Goal: Use online tool/utility: Utilize a website feature to perform a specific function

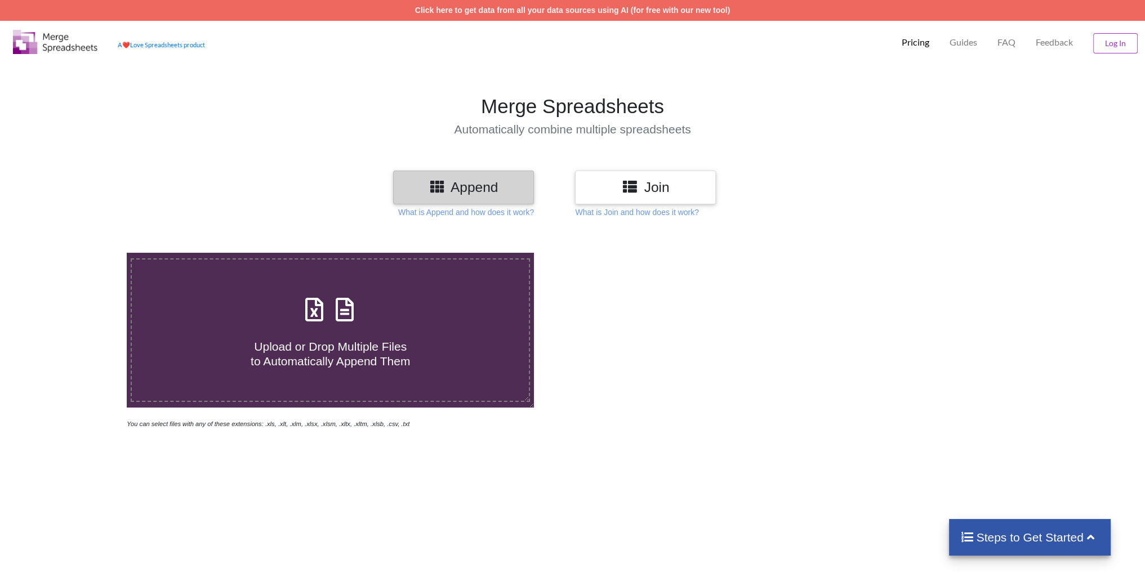
click at [363, 314] on div "Upload or Drop Multiple Files to Automatically Append Them" at bounding box center [330, 330] width 397 height 76
click at [83, 253] on input "Upload or Drop Multiple Files to Automatically Append Them" at bounding box center [83, 253] width 0 height 0
type input "C:\fakepath\Low Enrolled_Spring 2024.xlsx"
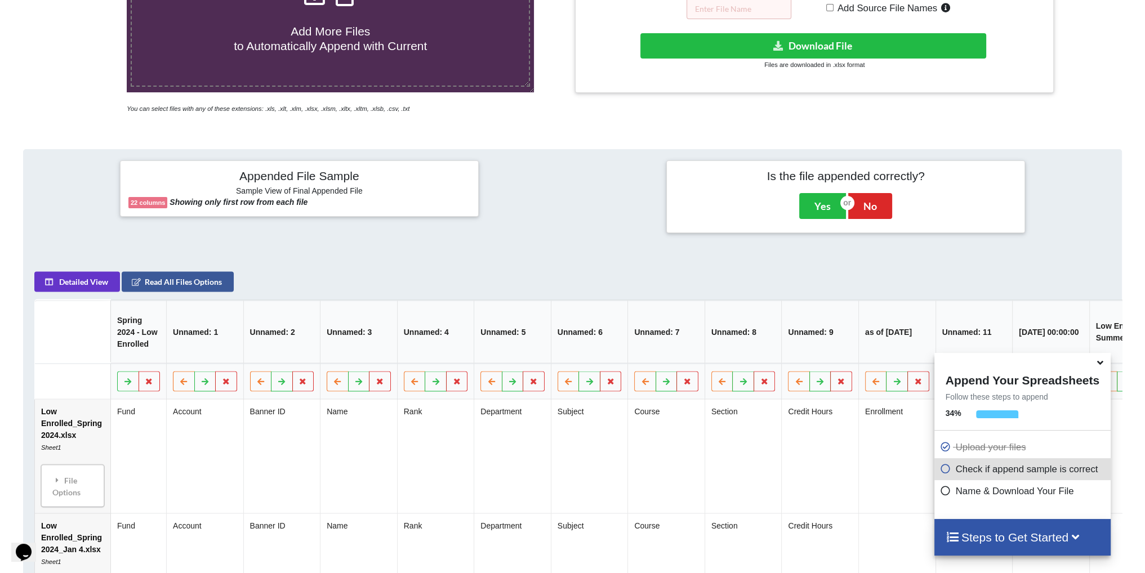
scroll to position [90, 0]
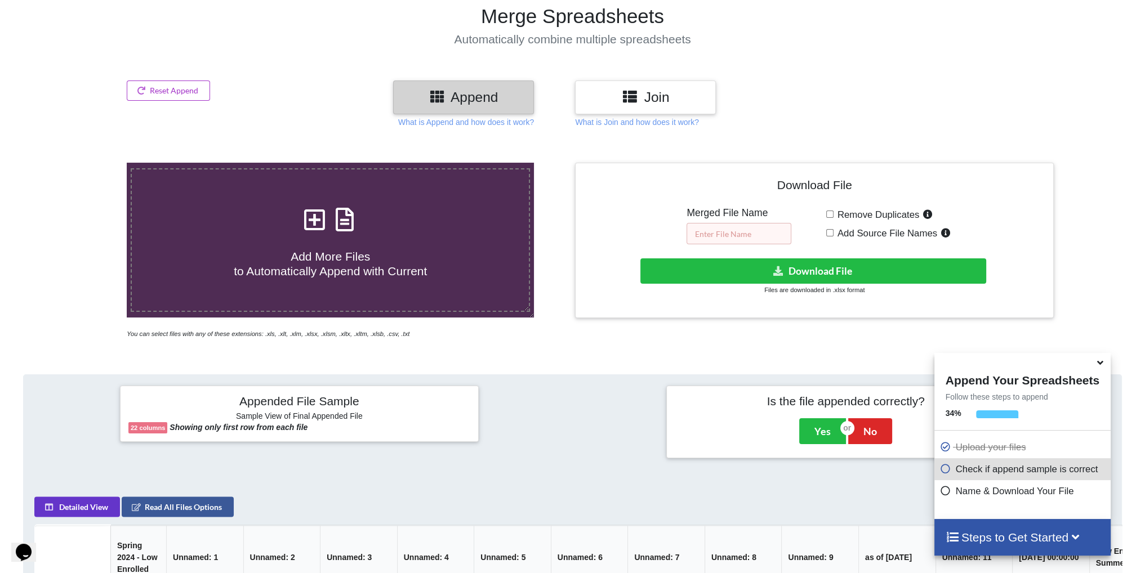
click at [734, 236] on input "text" at bounding box center [738, 233] width 105 height 21
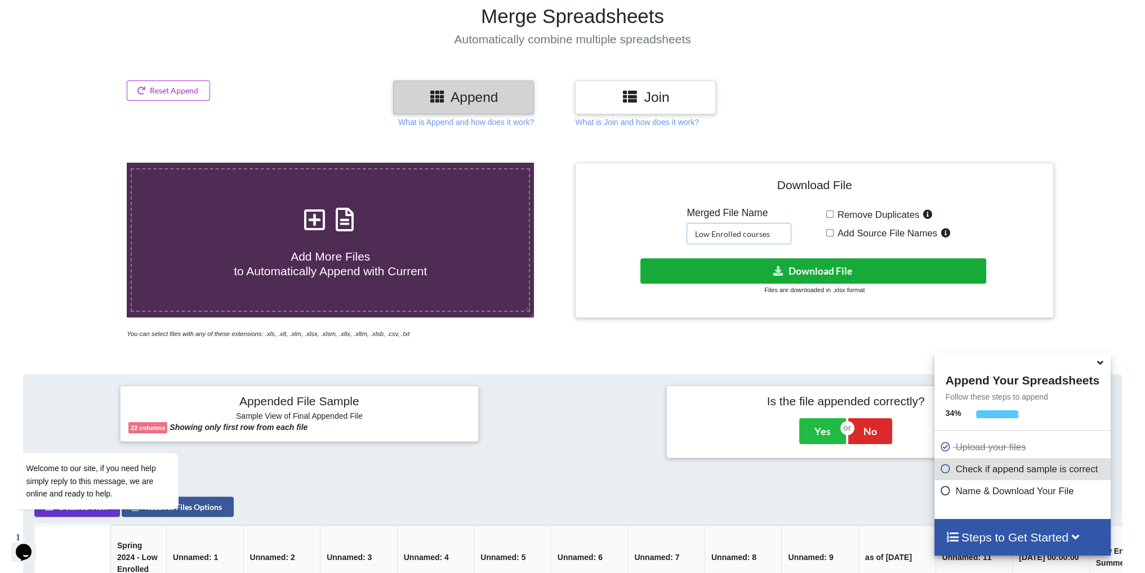
type input "Low Enrolled courses"
click at [834, 279] on button "Download File" at bounding box center [813, 270] width 346 height 25
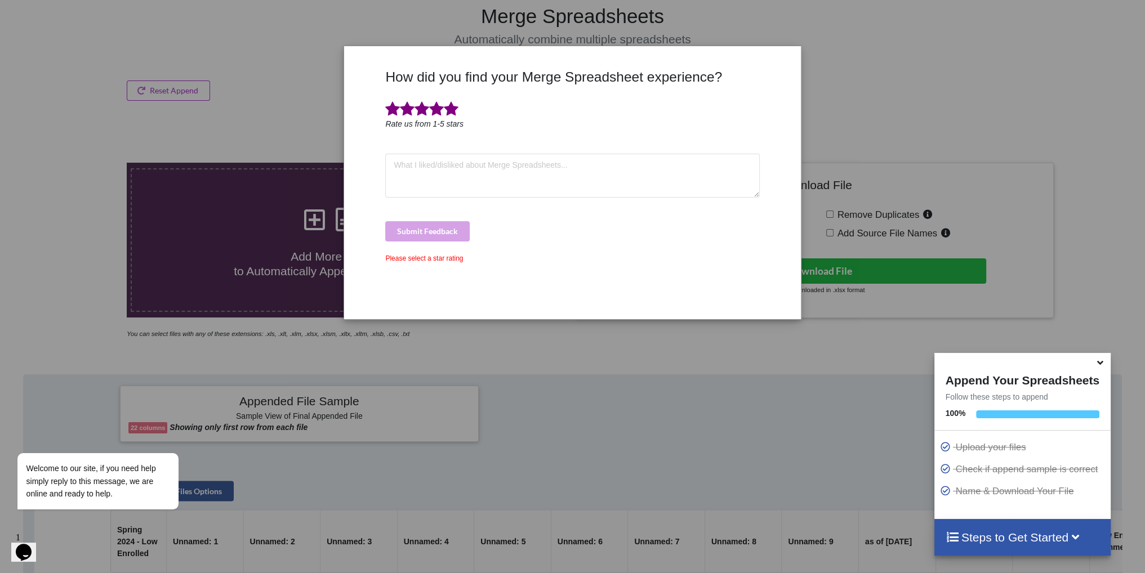
click at [448, 111] on span at bounding box center [451, 109] width 15 height 16
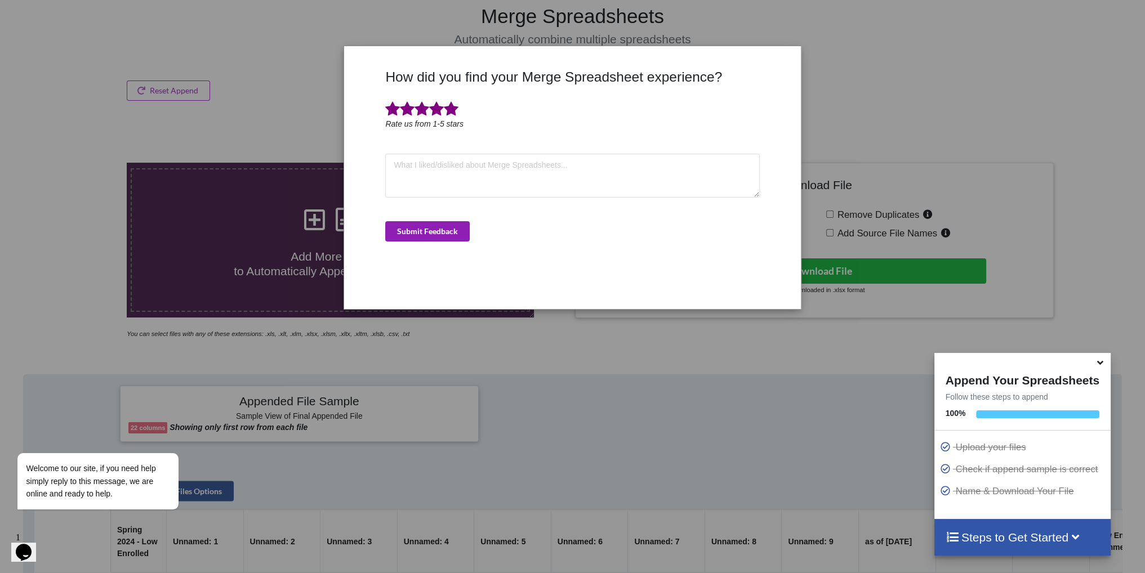
click at [426, 237] on button "Submit Feedback" at bounding box center [427, 231] width 84 height 20
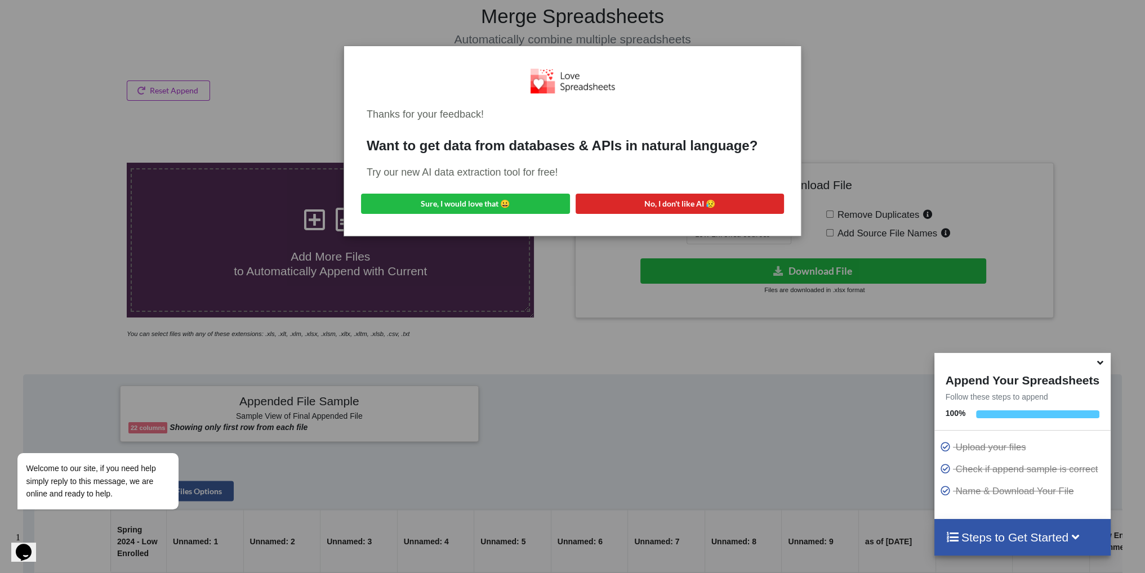
click at [836, 124] on div "Thanks for your feedback! Want to get data from databases & APIs in natural lan…" at bounding box center [572, 286] width 1145 height 573
click at [689, 205] on button "No, I don't like AI 😥" at bounding box center [679, 204] width 209 height 20
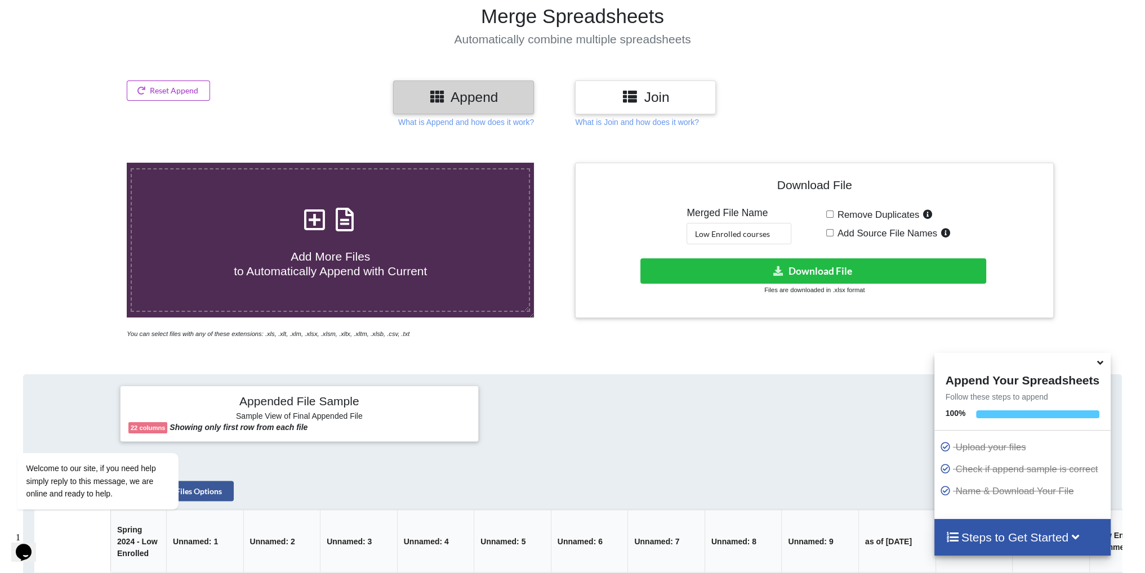
click at [789, 71] on section "Merge Spreadsheets Automatically combine multiple spreadsheets" at bounding box center [572, 25] width 1145 height 110
click at [352, 250] on span "Add More Files to Automatically Append with Current" at bounding box center [330, 263] width 193 height 27
click at [83, 163] on input "Add More Files to Automatically Append with Current" at bounding box center [83, 163] width 0 height 0
click at [303, 223] on icon at bounding box center [315, 214] width 28 height 24
click at [83, 163] on input "Add More Files to Automatically Append with Current" at bounding box center [83, 163] width 0 height 0
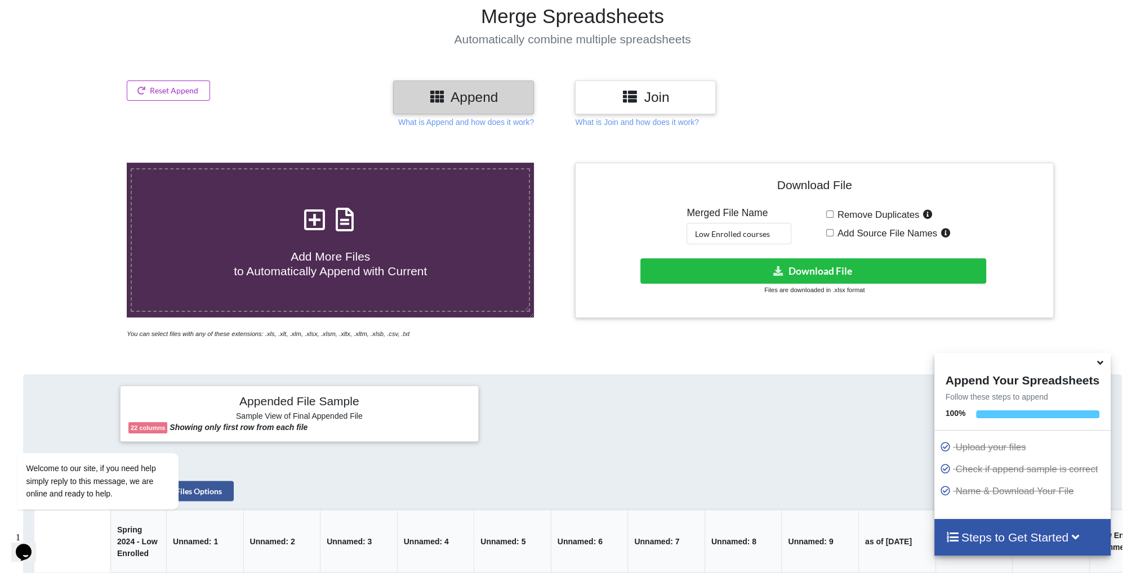
click at [329, 246] on h4 "Add More Files to Automatically Append with Current" at bounding box center [330, 256] width 397 height 43
click at [83, 163] on input "Add More Files to Automatically Append with Current" at bounding box center [83, 163] width 0 height 0
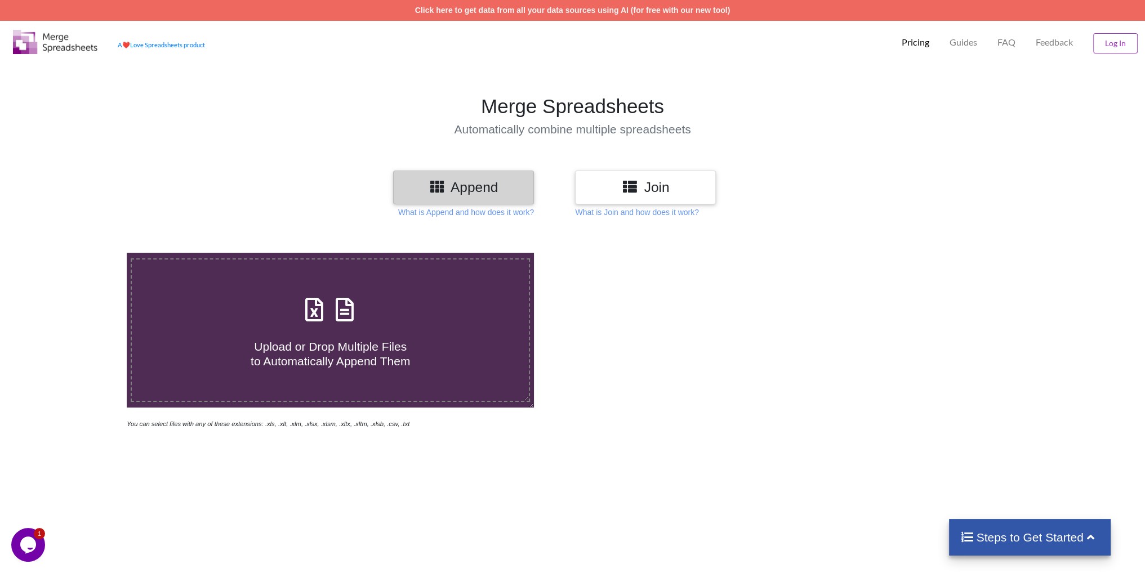
click at [331, 311] on icon at bounding box center [345, 304] width 28 height 24
click at [83, 253] on input "Upload or Drop Multiple Files to Automatically Append Them" at bounding box center [83, 253] width 0 height 0
type input "C:\fakepath\Low Enrolled courses.xlsx"
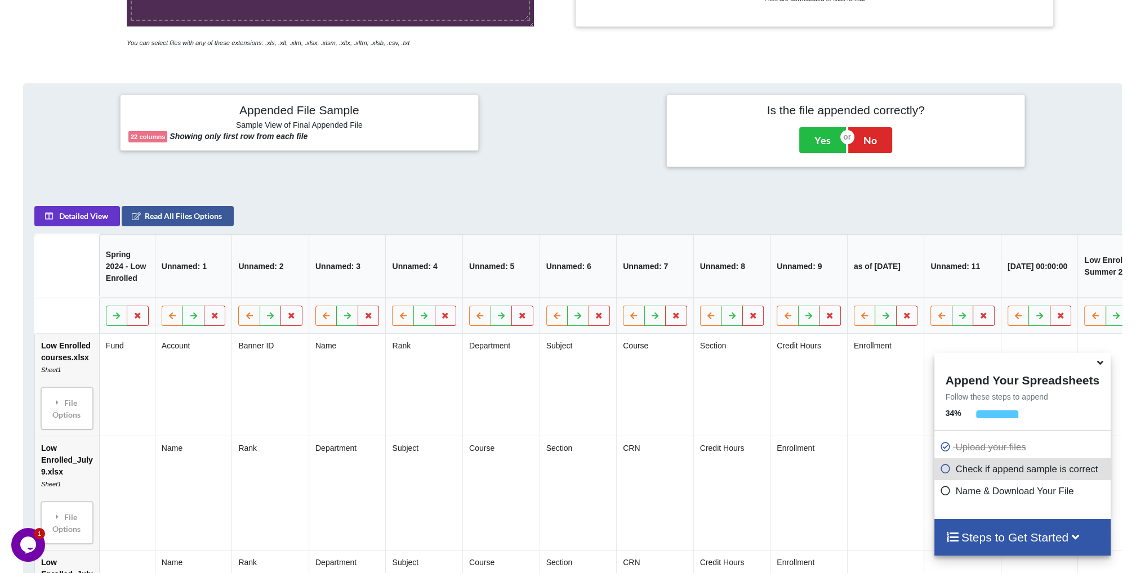
scroll to position [126, 0]
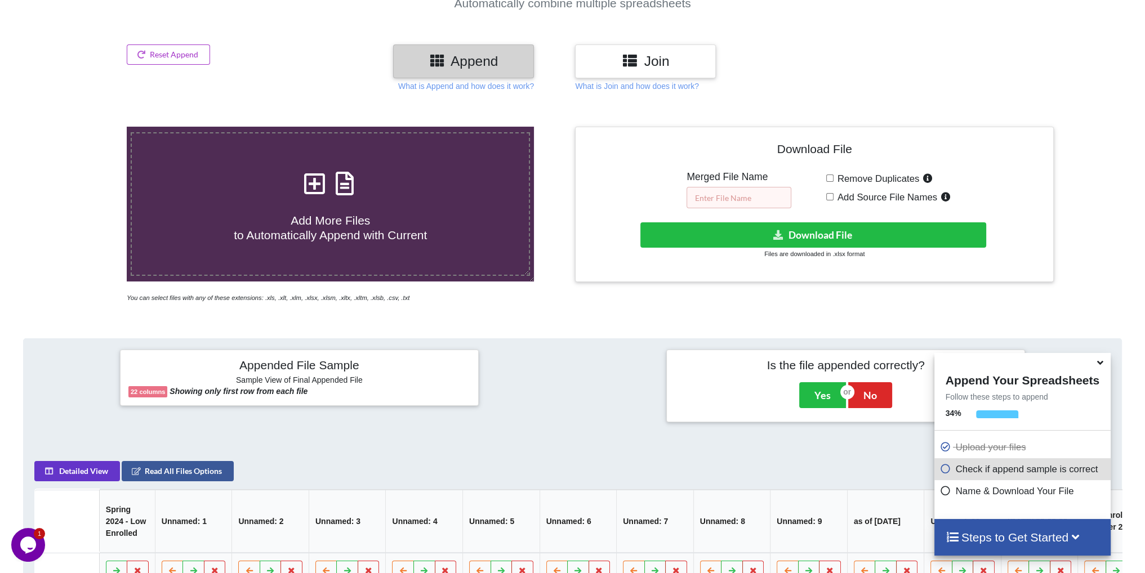
click at [722, 189] on input "text" at bounding box center [738, 197] width 105 height 21
type input "Low Enrolled Courses combined data"
click at [831, 255] on small "Files are downloaded in .xlsx format" at bounding box center [814, 254] width 100 height 7
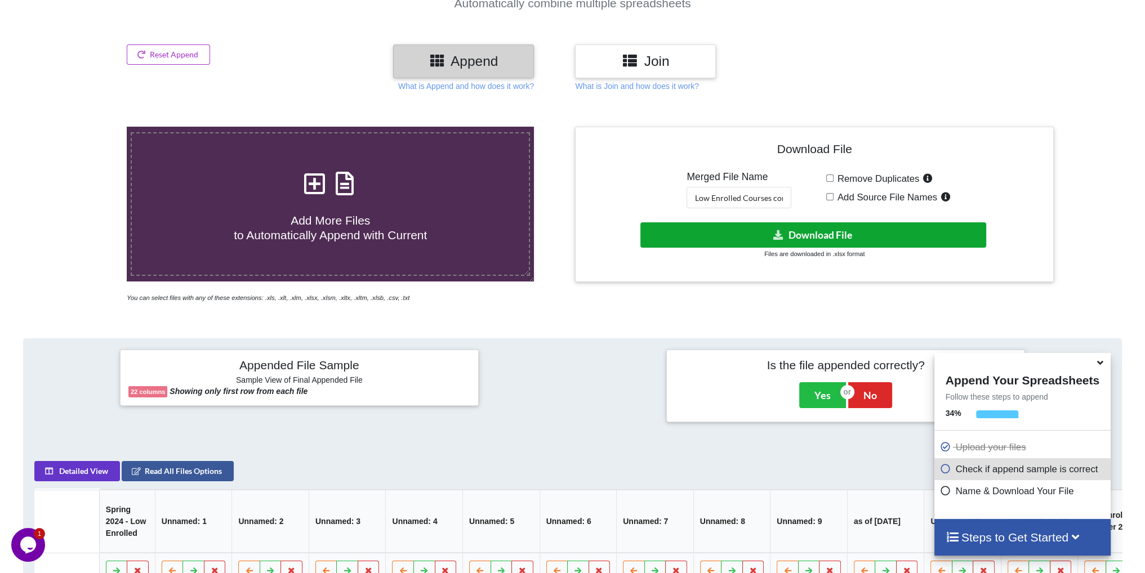
click at [833, 228] on button "Download File" at bounding box center [813, 234] width 346 height 25
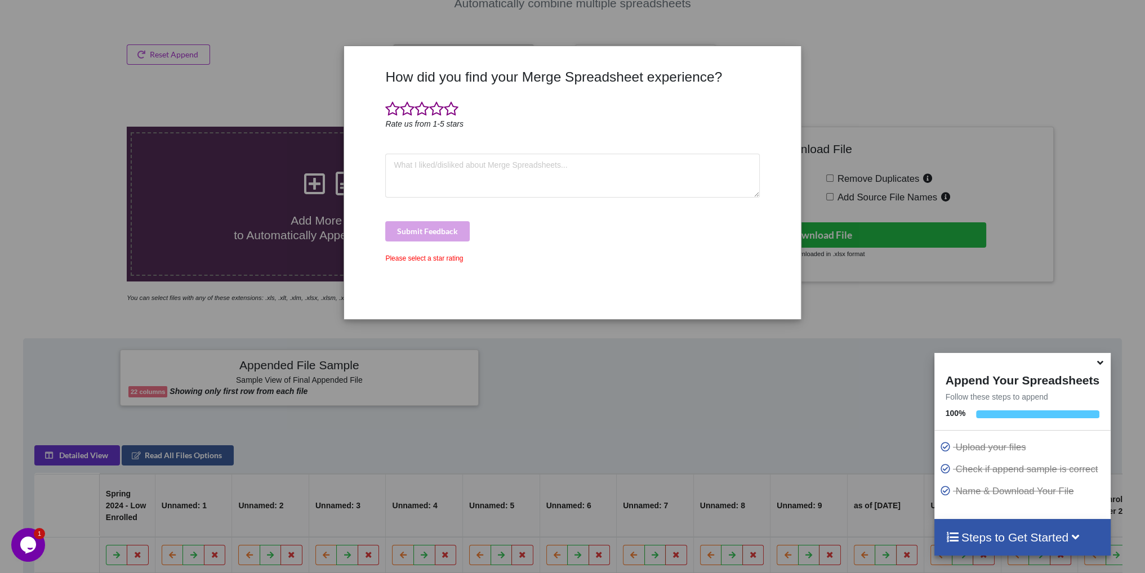
click at [455, 109] on span at bounding box center [451, 109] width 15 height 16
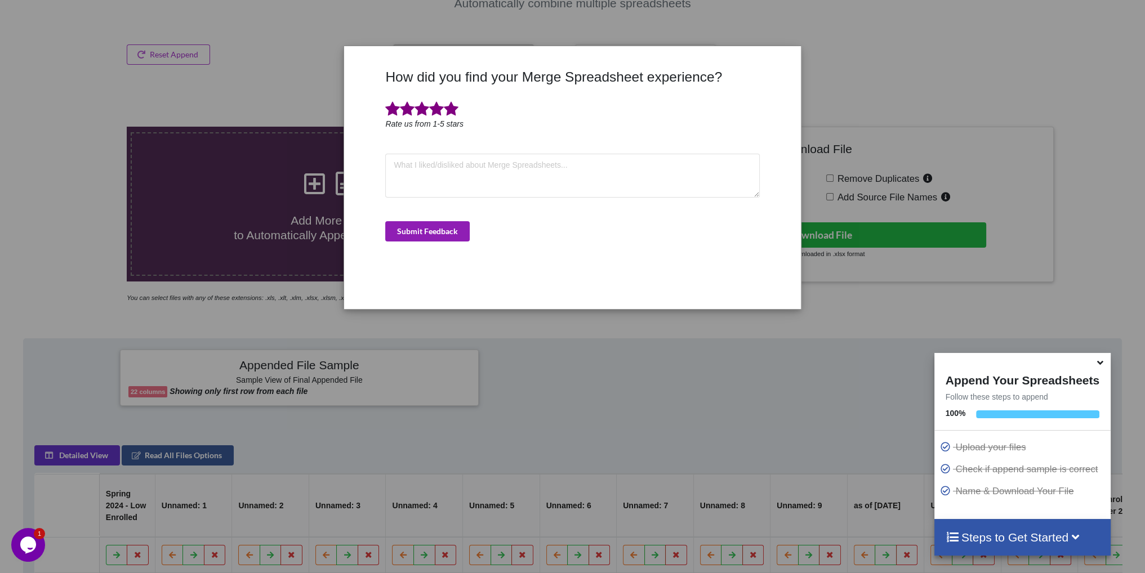
click at [453, 226] on button "Submit Feedback" at bounding box center [427, 231] width 84 height 20
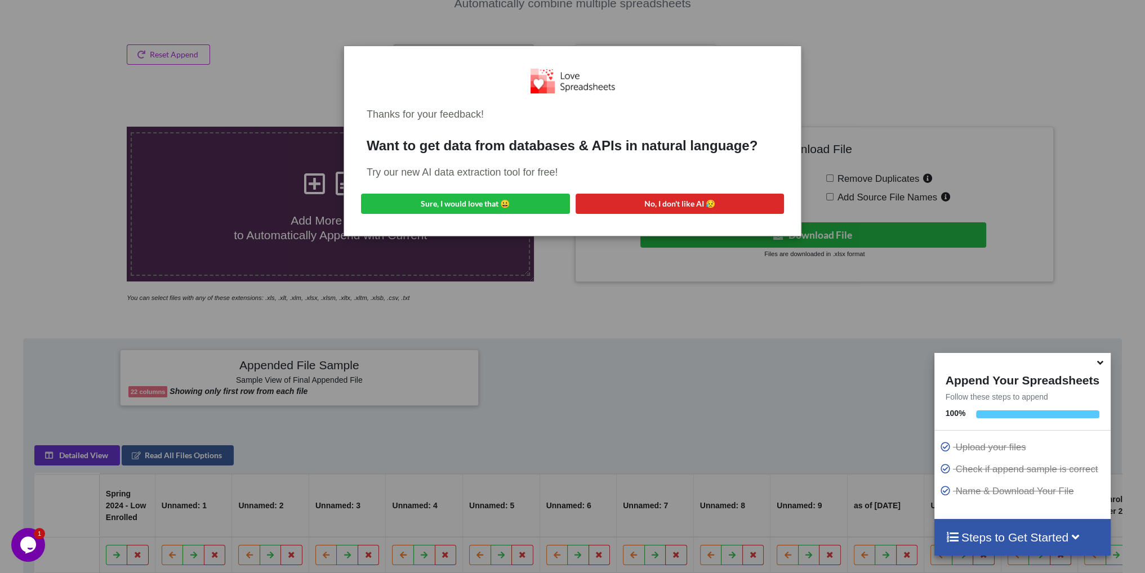
click at [967, 66] on div "Thanks for your feedback! Want to get data from databases & APIs in natural lan…" at bounding box center [572, 286] width 1145 height 573
click at [902, 96] on div "Thanks for your feedback! Want to get data from databases & APIs in natural lan…" at bounding box center [572, 286] width 1145 height 573
click at [715, 202] on button "No, I don't like AI 😥" at bounding box center [679, 204] width 209 height 20
